Goal: Find contact information: Find contact information

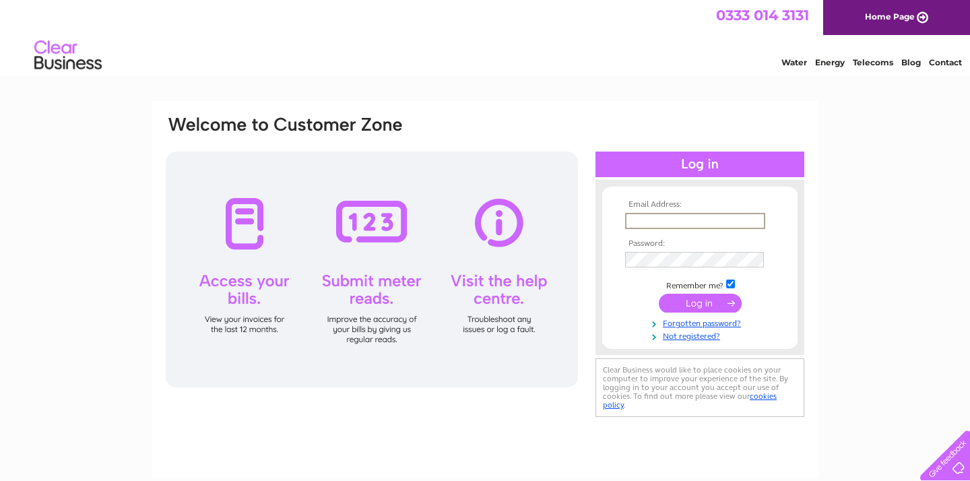
type input "info@queenstfitness.com"
click at [700, 302] on input "submit" at bounding box center [700, 303] width 83 height 19
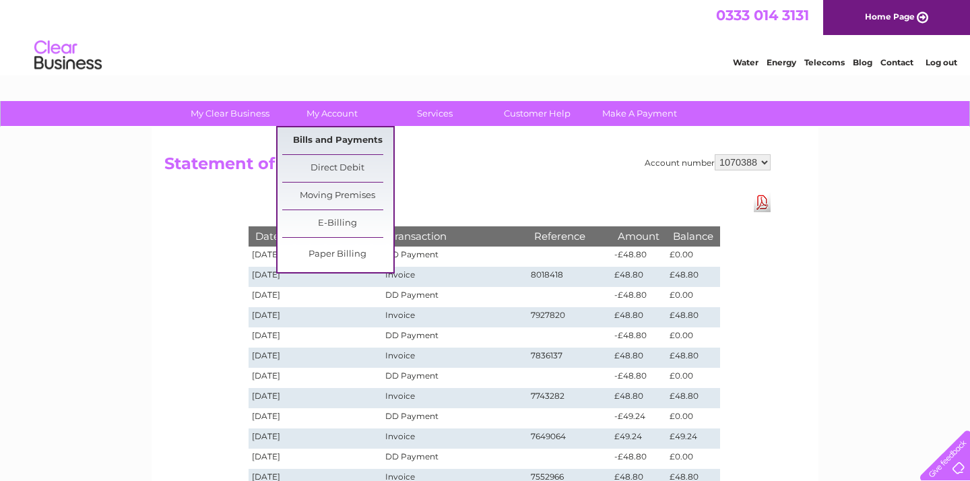
click at [348, 141] on link "Bills and Payments" at bounding box center [337, 140] width 111 height 27
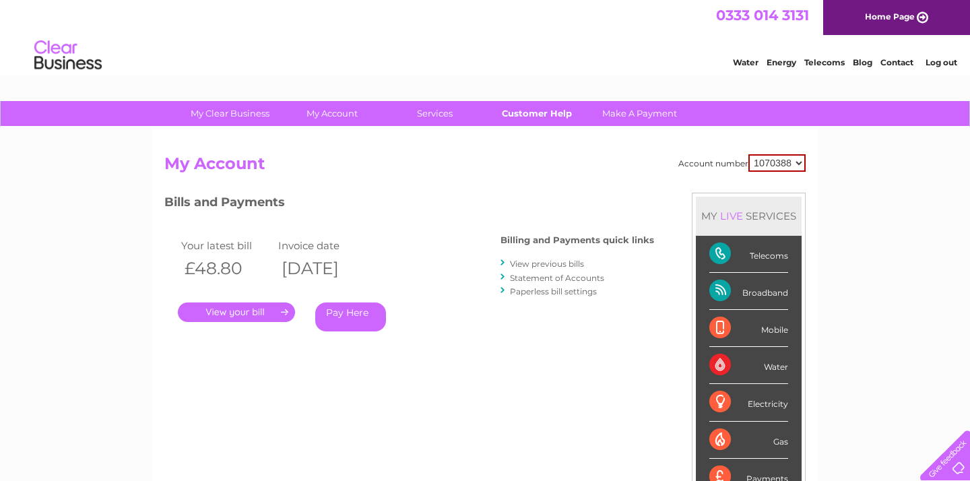
click at [562, 115] on link "Customer Help" at bounding box center [537, 113] width 111 height 25
click at [441, 0] on div "0333 014 3131 Home Page" at bounding box center [485, 17] width 970 height 35
